Goal: Task Accomplishment & Management: Use online tool/utility

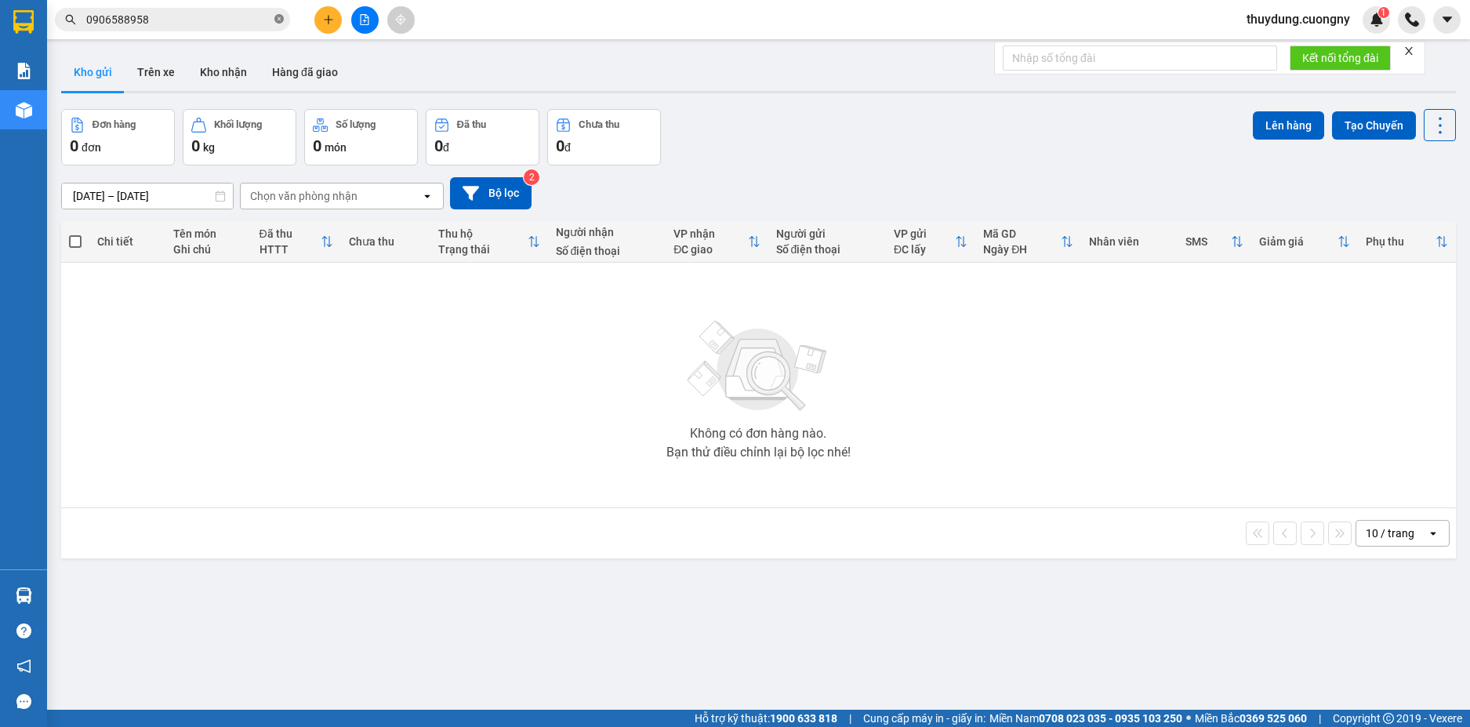
click at [277, 24] on icon "close-circle" at bounding box center [278, 18] width 9 height 9
click at [328, 27] on button at bounding box center [327, 19] width 27 height 27
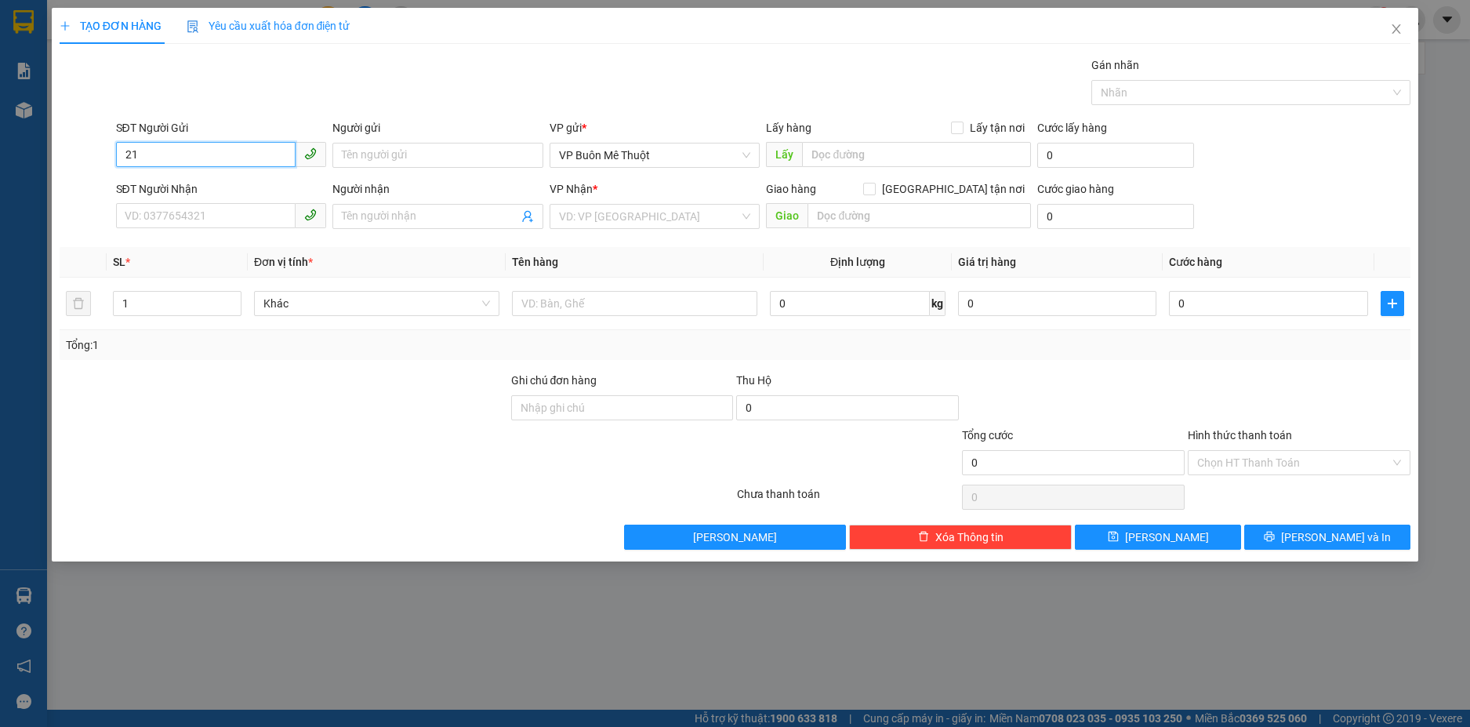
type input "2"
click at [1391, 24] on icon "close" at bounding box center [1396, 29] width 13 height 13
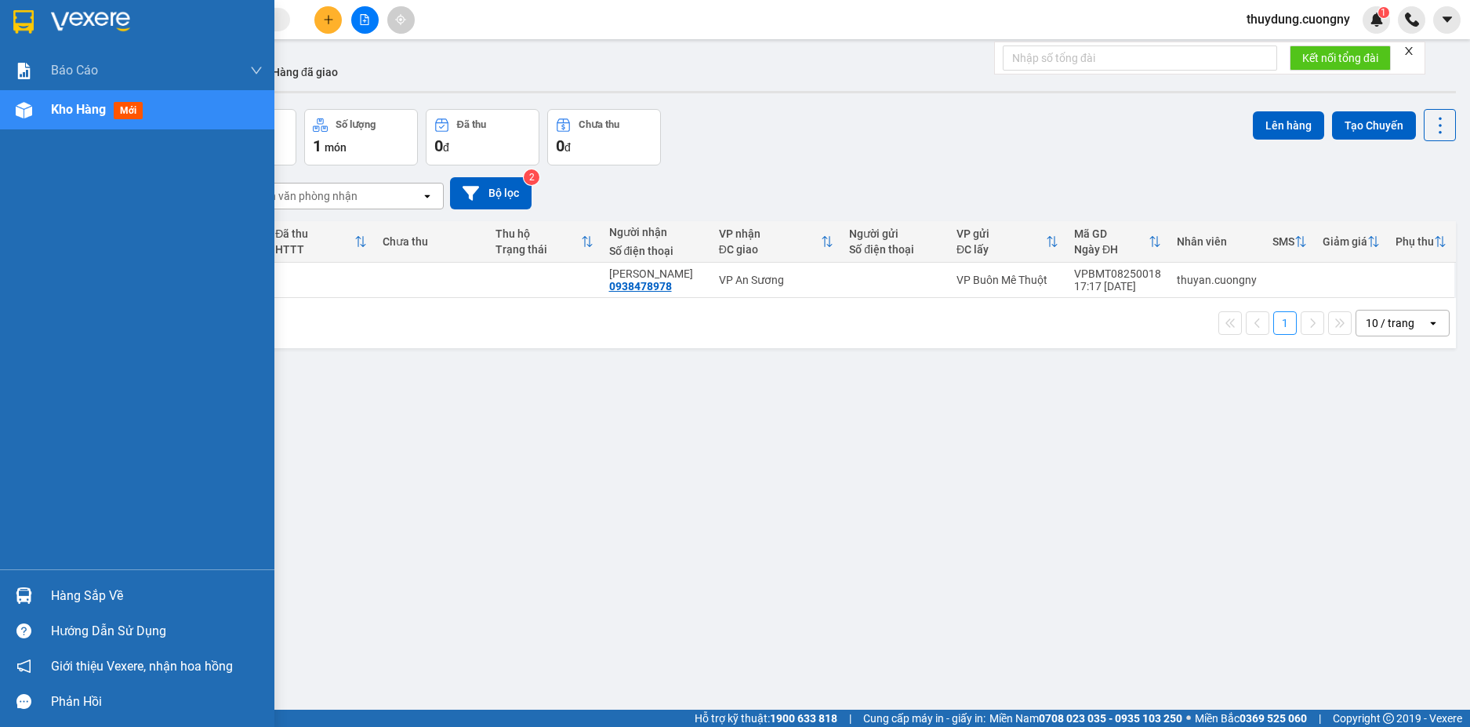
click at [12, 24] on div at bounding box center [23, 21] width 27 height 27
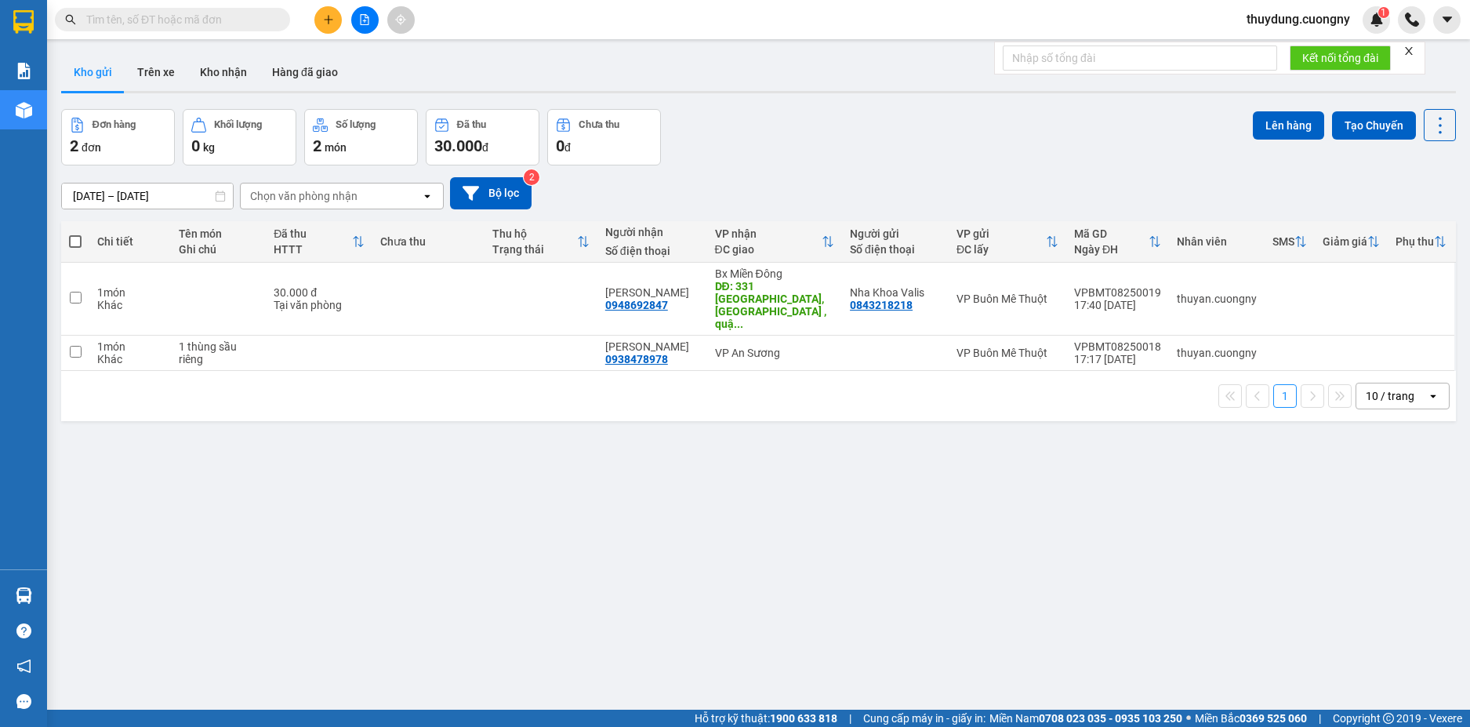
click at [763, 558] on div "ver 1.8.137 Kho gửi Trên xe Kho nhận Hàng đã giao Đơn hàng 2 đơn Khối lượng 0 k…" at bounding box center [758, 410] width 1407 height 727
